Goal: Task Accomplishment & Management: Use online tool/utility

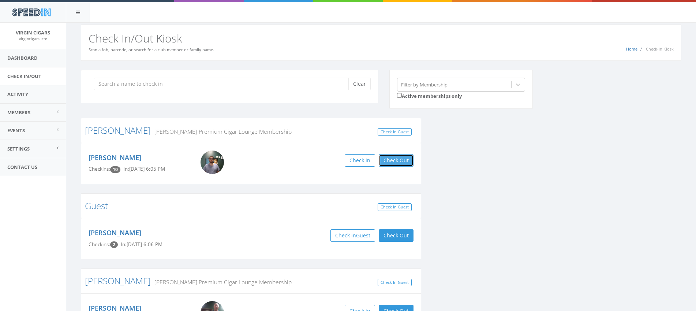
click at [405, 161] on button "Check Out" at bounding box center [396, 160] width 35 height 12
click at [395, 238] on button "Check Out" at bounding box center [396, 235] width 35 height 12
click at [402, 163] on button "Check Out" at bounding box center [396, 160] width 35 height 12
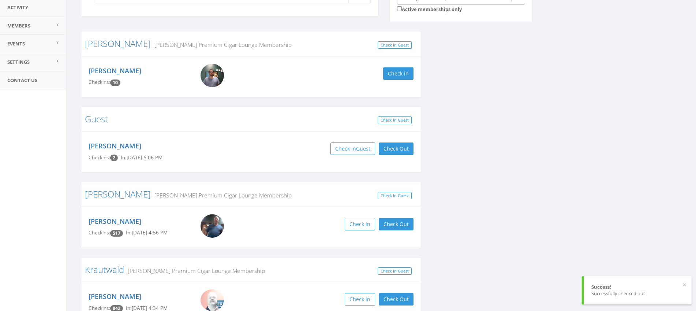
scroll to position [90, 0]
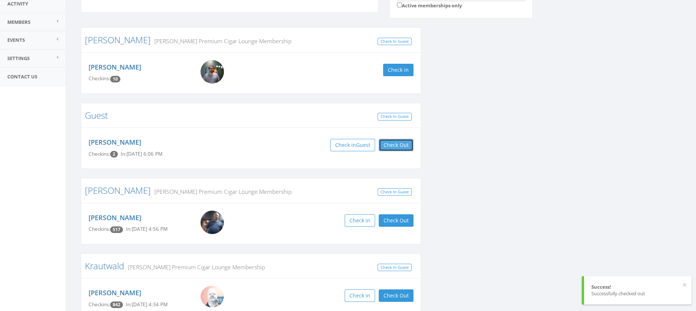
click at [397, 144] on button "Check Out" at bounding box center [396, 145] width 35 height 12
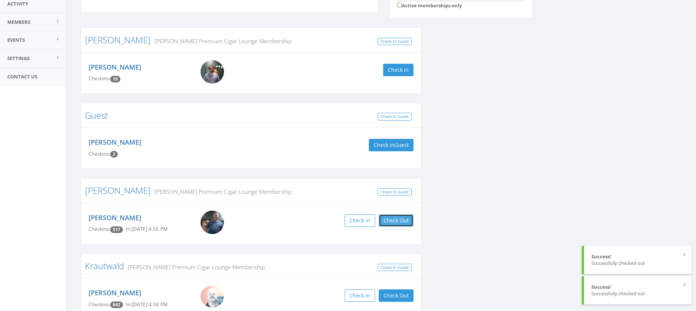
drag, startPoint x: 400, startPoint y: 220, endPoint x: 393, endPoint y: 218, distance: 7.9
click at [398, 219] on button "Check Out" at bounding box center [396, 220] width 35 height 12
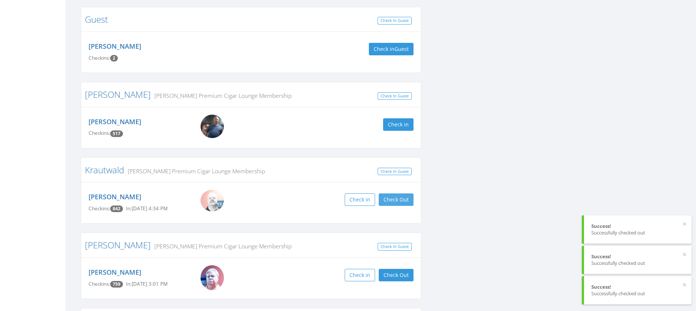
scroll to position [188, 0]
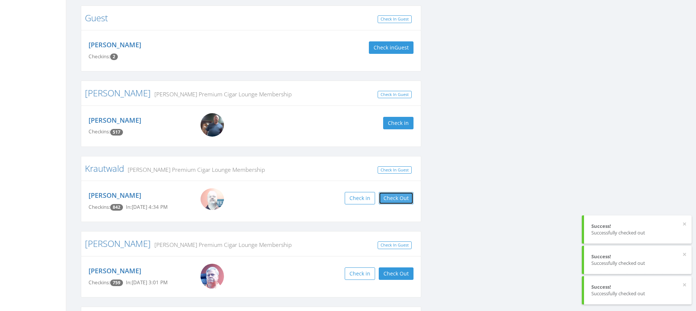
click at [399, 201] on button "Check Out" at bounding box center [396, 198] width 35 height 12
drag, startPoint x: 399, startPoint y: 272, endPoint x: 376, endPoint y: 269, distance: 22.4
click at [398, 271] on button "Check Out" at bounding box center [396, 273] width 35 height 12
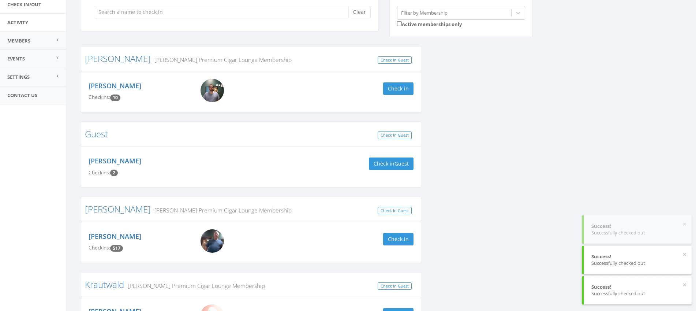
scroll to position [0, 0]
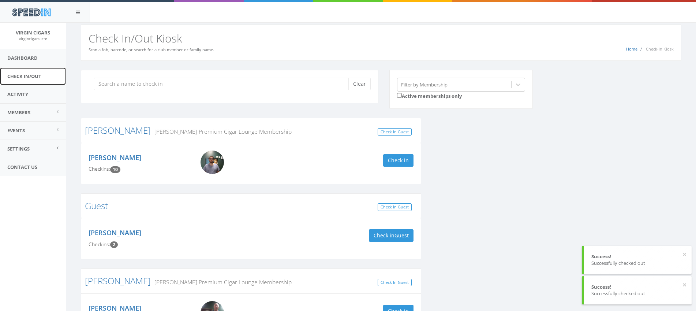
click at [25, 75] on link "Check In/Out" at bounding box center [33, 76] width 66 height 18
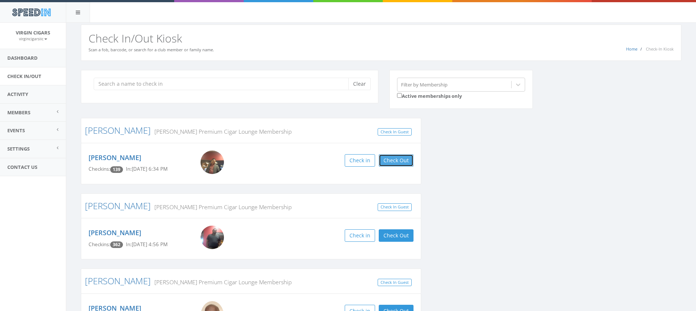
click at [408, 160] on button "Check Out" at bounding box center [396, 160] width 35 height 12
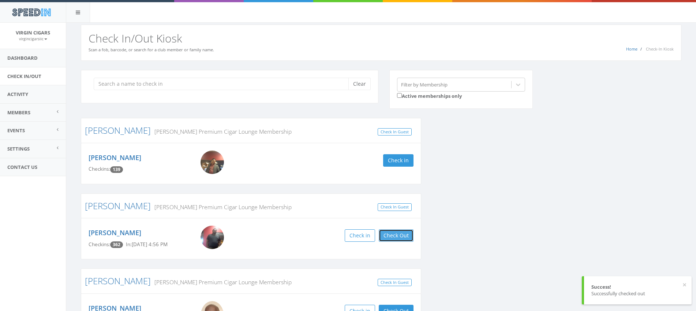
drag, startPoint x: 403, startPoint y: 233, endPoint x: 384, endPoint y: 231, distance: 18.8
click at [402, 233] on button "Check Out" at bounding box center [396, 235] width 35 height 12
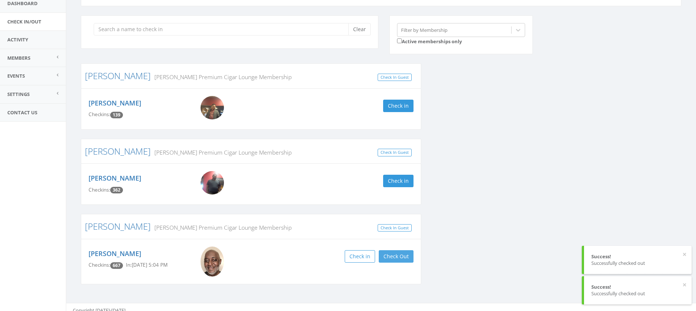
scroll to position [55, 0]
click at [393, 255] on button "Check Out" at bounding box center [396, 256] width 35 height 12
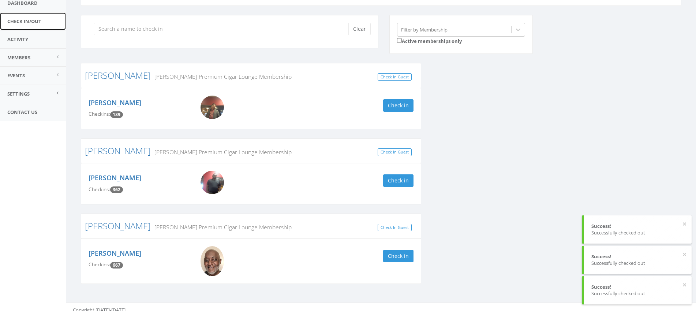
click at [33, 20] on link "Check In/Out" at bounding box center [33, 21] width 66 height 18
